Goal: Information Seeking & Learning: Compare options

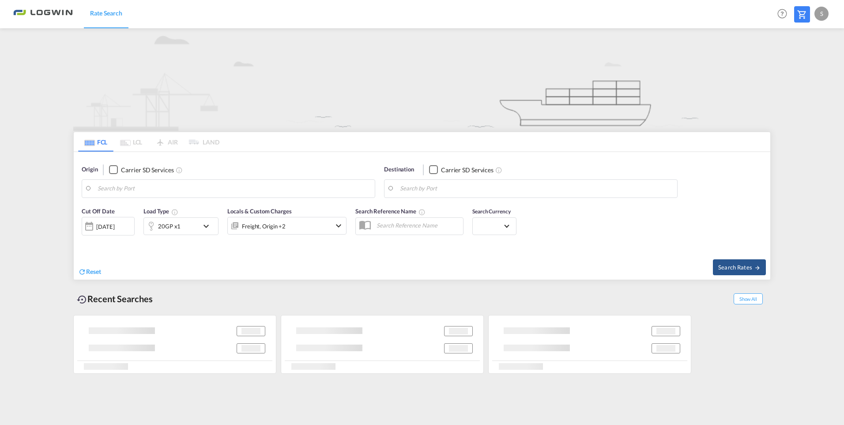
click at [156, 185] on body "Rate Search Rate Search Help Resources Product Release S My Profile Logout FCL …" at bounding box center [422, 212] width 844 height 425
click at [103, 212] on div "Shangha i [GEOGRAPHIC_DATA] CNSHA" at bounding box center [166, 213] width 168 height 26
type input "[GEOGRAPHIC_DATA], [GEOGRAPHIC_DATA]"
click at [454, 188] on body "Rate Search Rate Search Help Resources Product Release S My Profile Logout FCL …" at bounding box center [422, 212] width 844 height 425
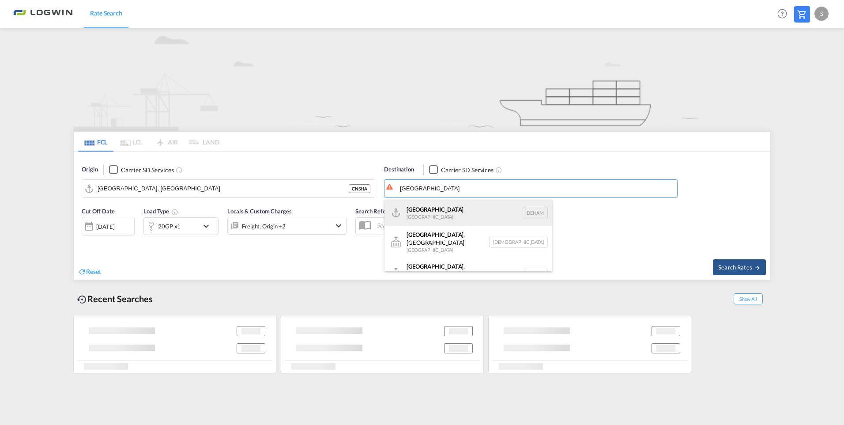
click at [419, 214] on div "Hamburg [GEOGRAPHIC_DATA] [GEOGRAPHIC_DATA]" at bounding box center [469, 213] width 168 height 26
type input "[GEOGRAPHIC_DATA], [GEOGRAPHIC_DATA]"
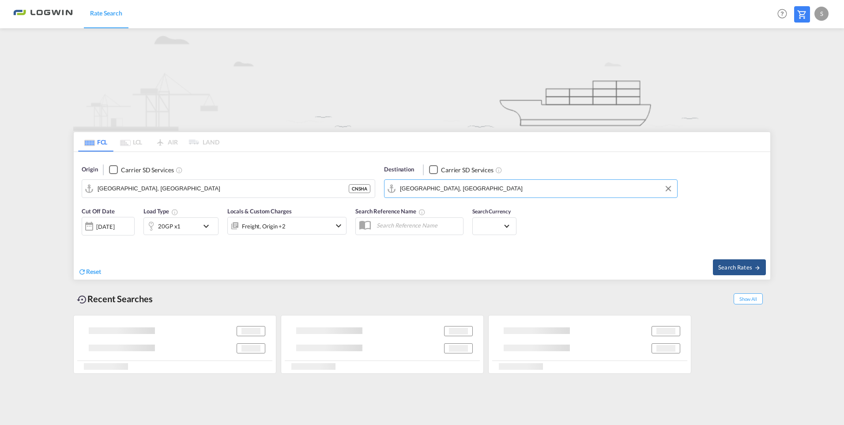
click at [207, 224] on md-icon "icon-chevron-down" at bounding box center [208, 226] width 15 height 11
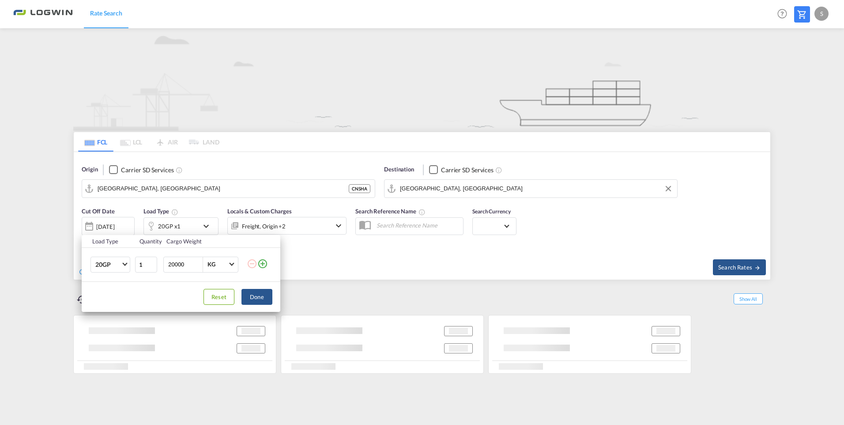
drag, startPoint x: 185, startPoint y: 265, endPoint x: 162, endPoint y: 265, distance: 22.5
click at [162, 265] on td "20000 KG KG" at bounding box center [204, 264] width 86 height 34
type input "5000"
click at [264, 261] on md-icon "icon-plus-circle-outline" at bounding box center [262, 263] width 11 height 11
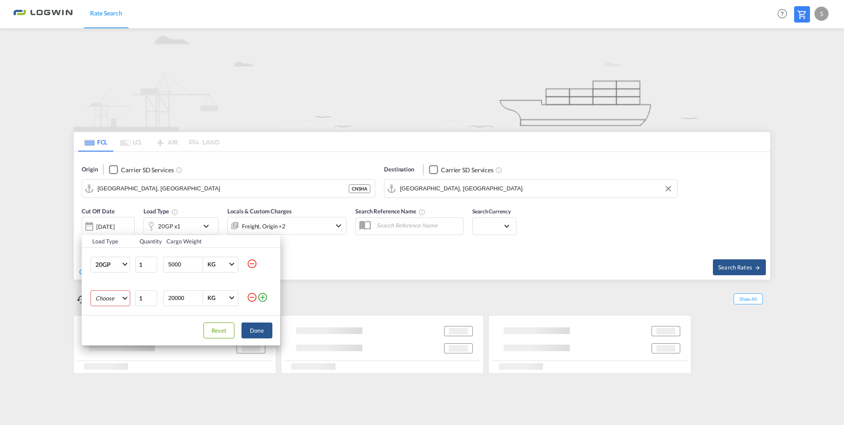
click at [122, 297] on md-select "Choose 20GP 40GP 40HC 45HC 20RE 40RE 40HR 20OT 40OT 20FR 40FR 40NR 20NR 45S 20T…" at bounding box center [110, 298] width 40 height 16
click at [118, 317] on md-option "40GP" at bounding box center [118, 319] width 60 height 21
drag, startPoint x: 190, startPoint y: 301, endPoint x: 156, endPoint y: 298, distance: 34.2
click at [156, 298] on tr "40GP 1 20000 KG KG" at bounding box center [181, 298] width 199 height 34
type input "10000"
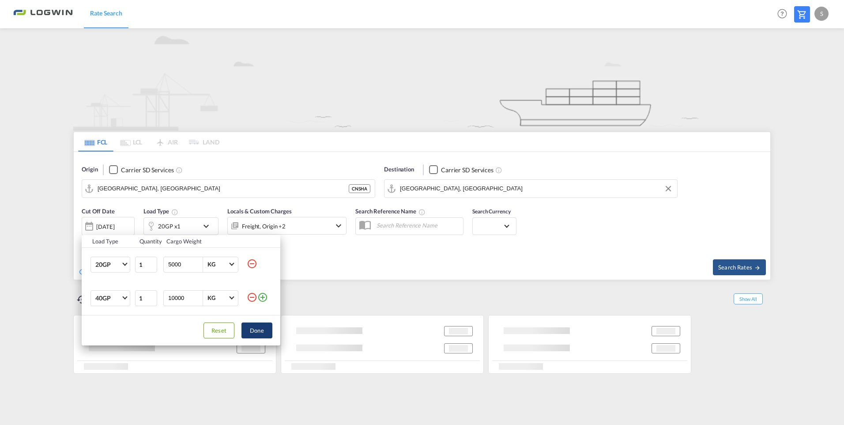
click at [254, 327] on button "Done" at bounding box center [256, 330] width 31 height 16
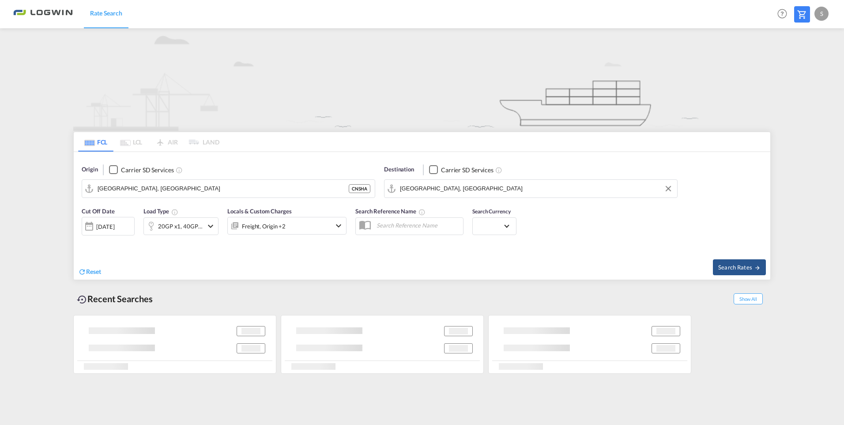
click at [113, 224] on div "[DATE]" at bounding box center [105, 226] width 18 height 8
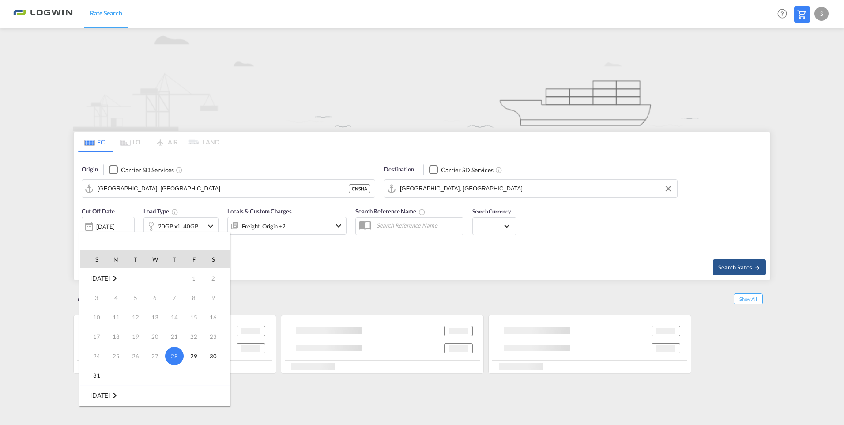
click at [120, 277] on md-icon "August 2025" at bounding box center [114, 278] width 11 height 11
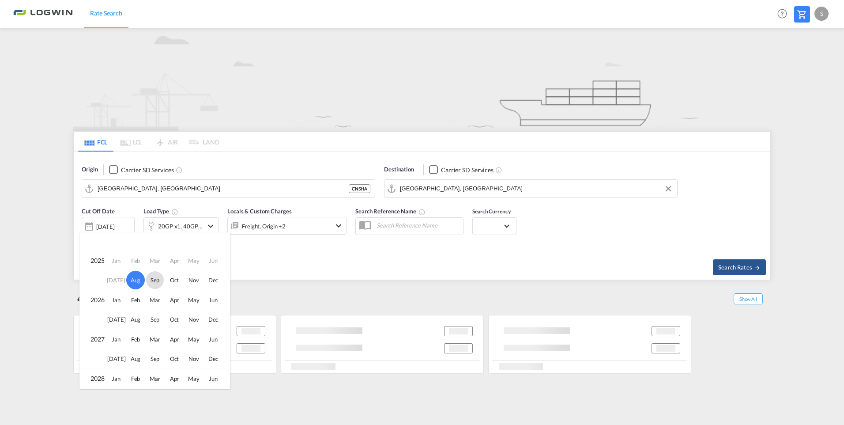
click at [155, 280] on span "Sep" at bounding box center [155, 280] width 18 height 18
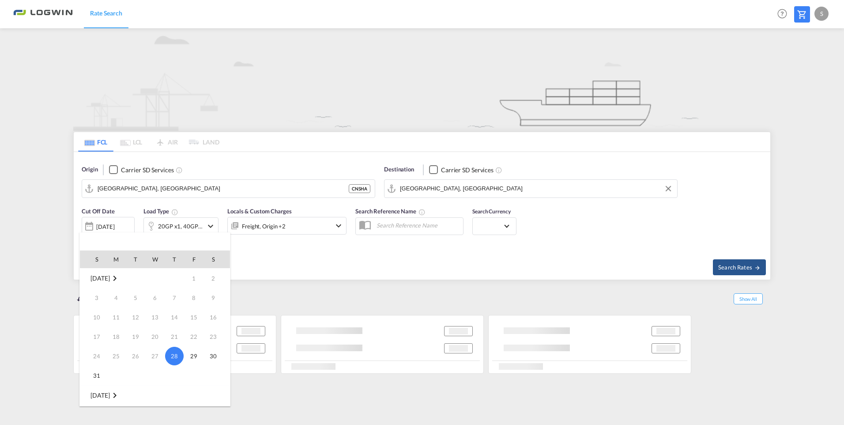
scroll to position [117, 0]
click at [116, 296] on span "1" at bounding box center [116, 298] width 18 height 18
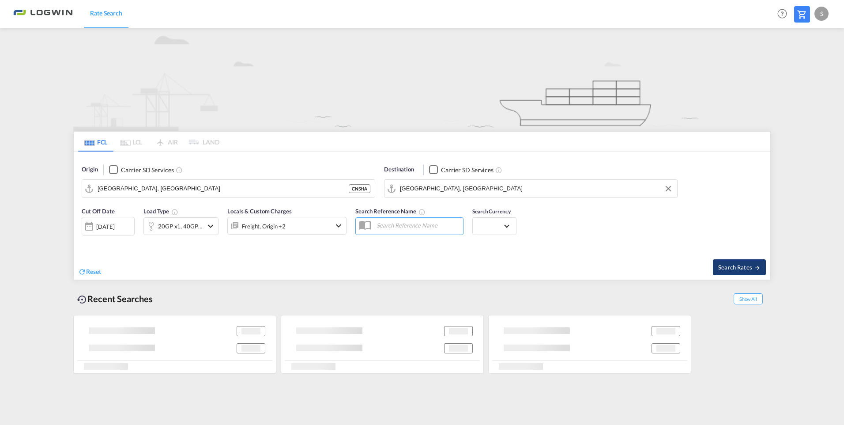
click at [754, 270] on md-icon "icon-arrow-right" at bounding box center [757, 267] width 6 height 6
type input "CNSHA to DEHAM / [DATE]"
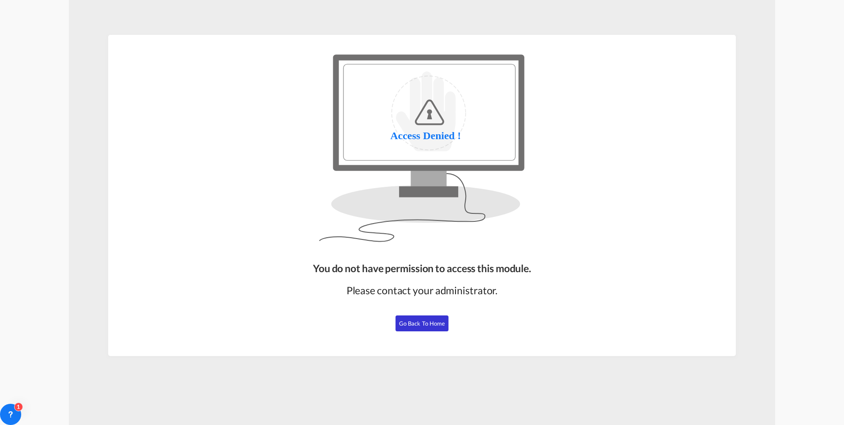
click at [408, 317] on button "Go Back to Home" at bounding box center [422, 323] width 53 height 16
